Goal: Transaction & Acquisition: Purchase product/service

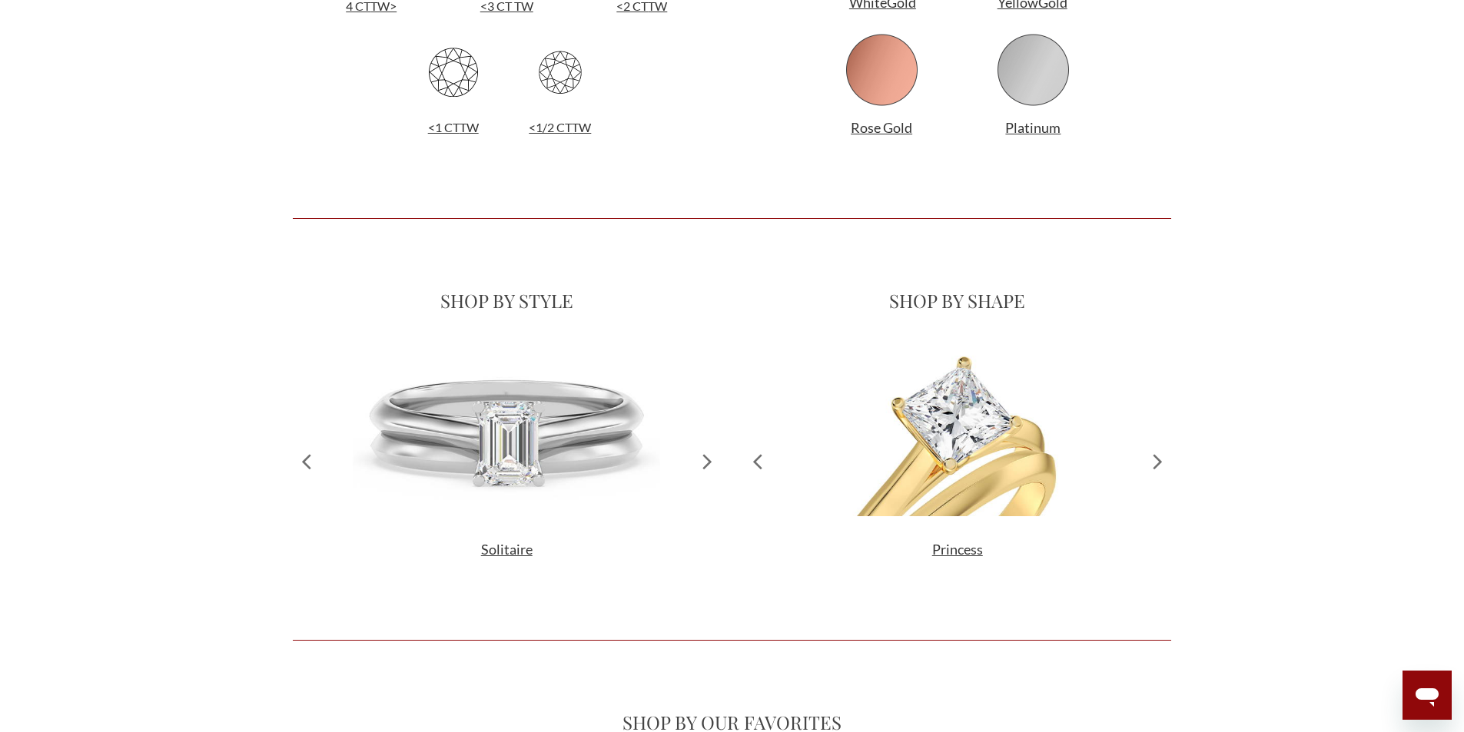
scroll to position [402, 867]
click at [960, 550] on span "Princess" at bounding box center [957, 549] width 51 height 17
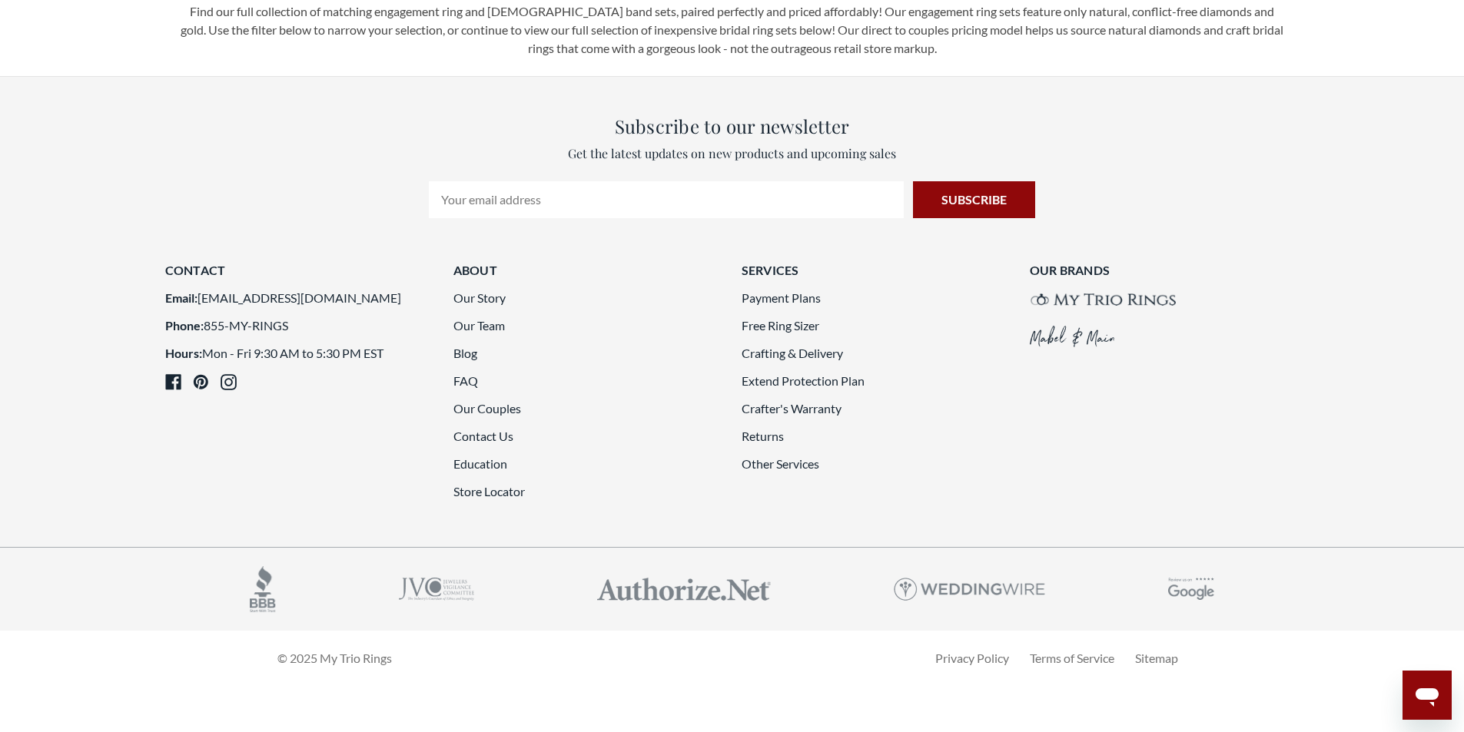
scroll to position [4227, 0]
drag, startPoint x: 791, startPoint y: 518, endPoint x: 654, endPoint y: 595, distance: 156.9
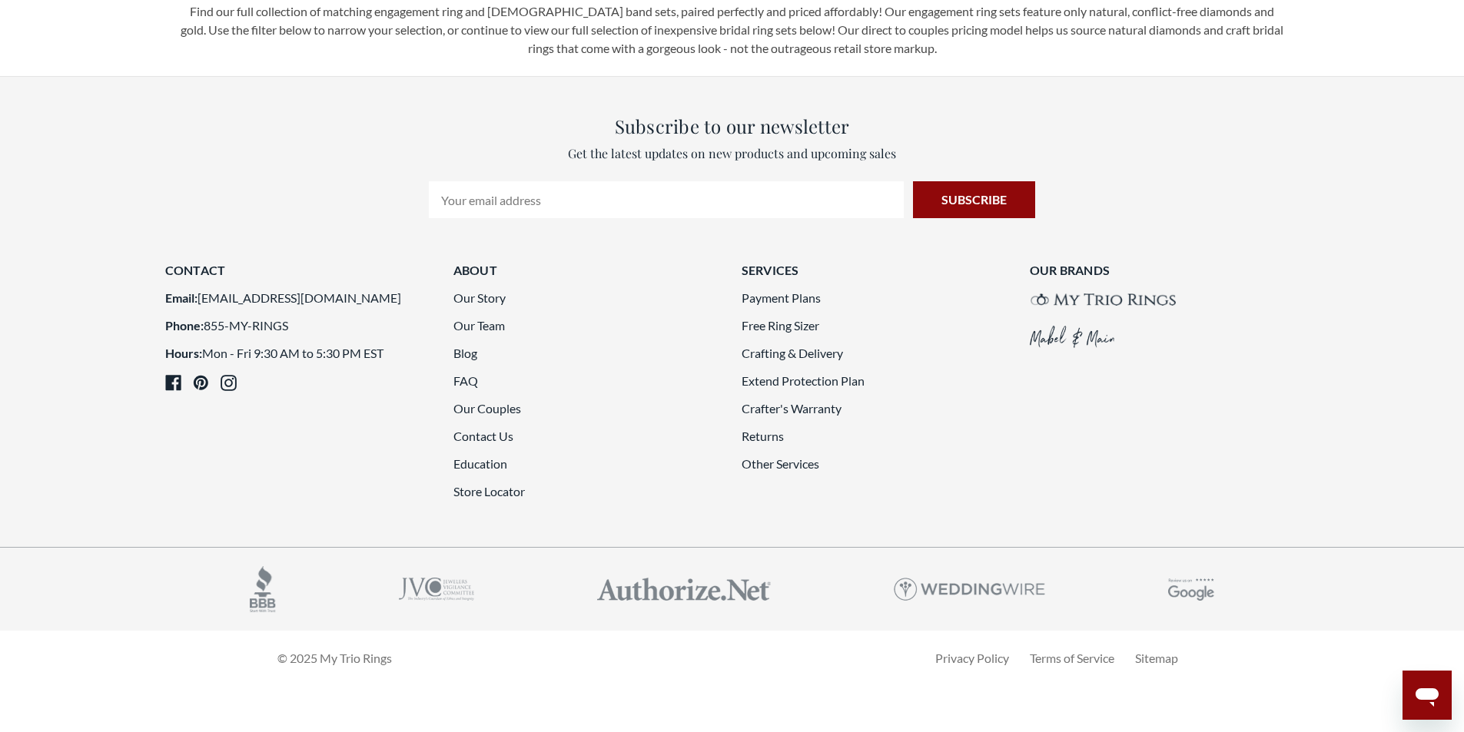
scroll to position [4382, 0]
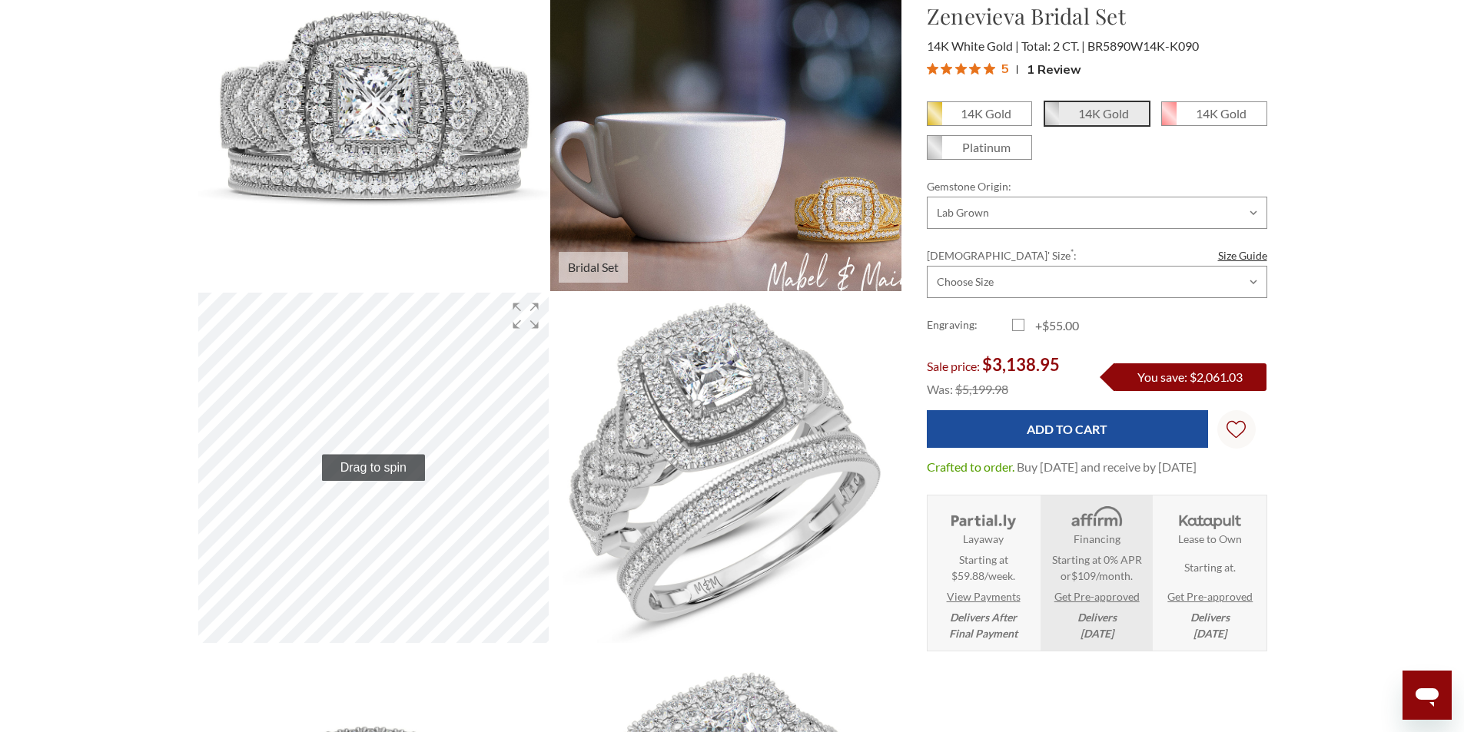
scroll to position [307, 0]
